Goal: Find specific page/section: Find specific page/section

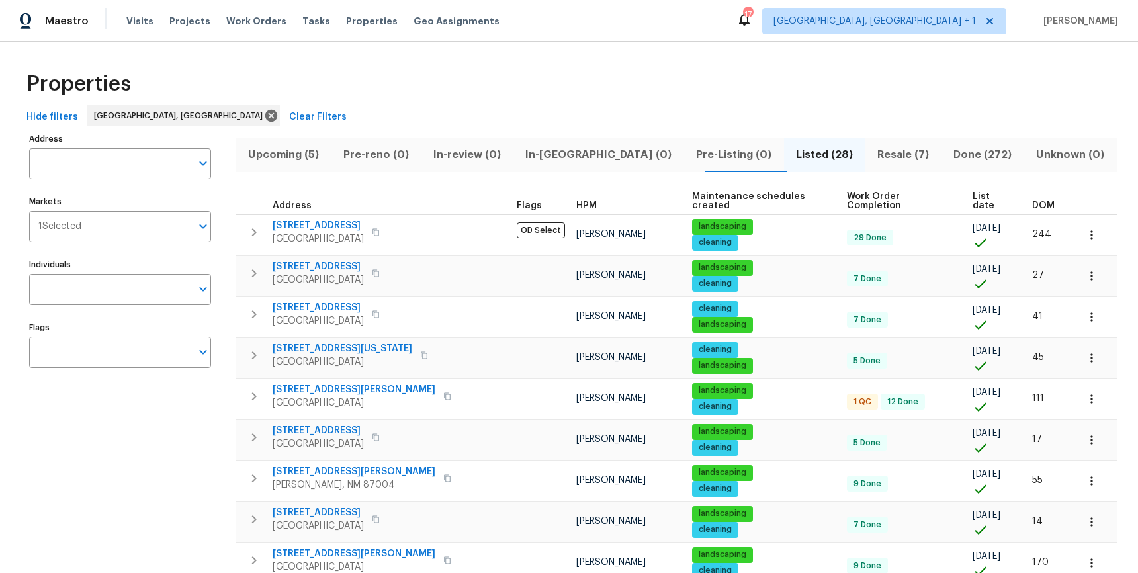
click at [1085, 19] on span "[PERSON_NAME]" at bounding box center [1078, 21] width 80 height 13
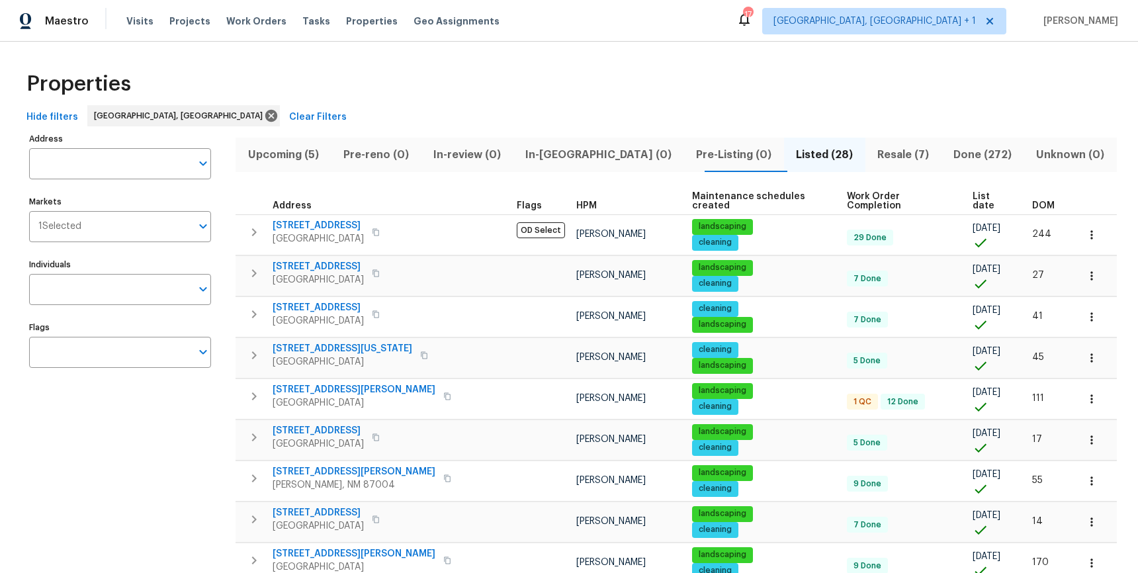
scroll to position [708, 0]
